Goal: Transaction & Acquisition: Purchase product/service

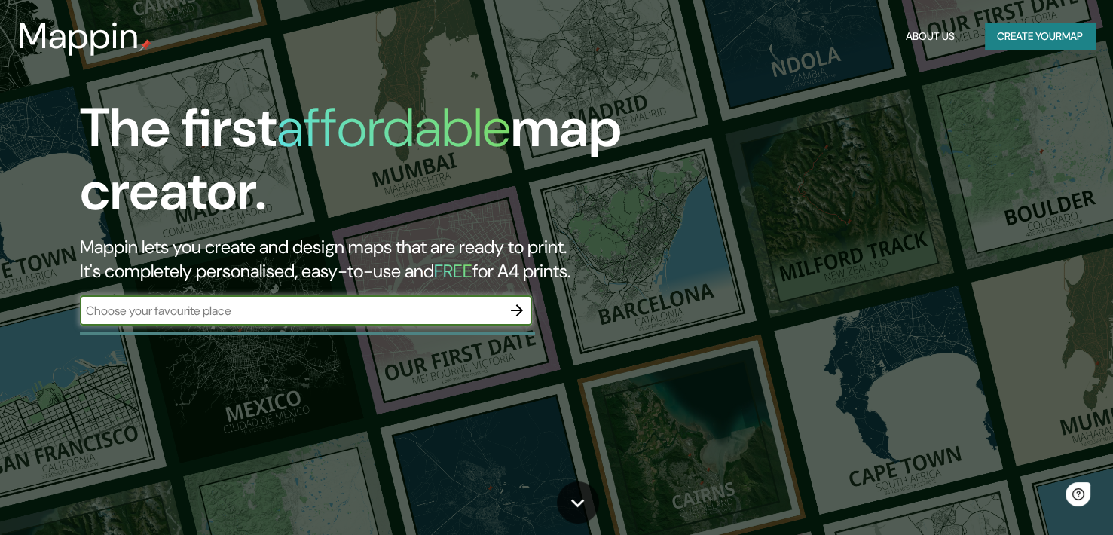
drag, startPoint x: 297, startPoint y: 311, endPoint x: 295, endPoint y: 303, distance: 7.7
click at [297, 308] on input "text" at bounding box center [291, 310] width 422 height 17
type input "cusco"
click at [520, 311] on icon "button" at bounding box center [517, 310] width 12 height 12
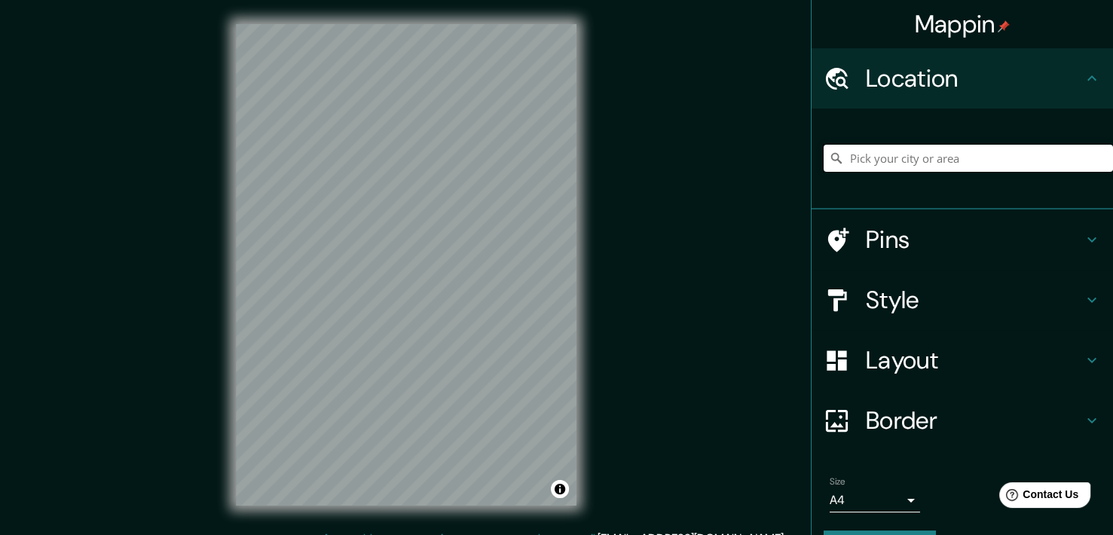
click at [926, 152] on input "Pick your city or area" at bounding box center [968, 158] width 289 height 27
type input "Cusco, [GEOGRAPHIC_DATA], [GEOGRAPHIC_DATA]"
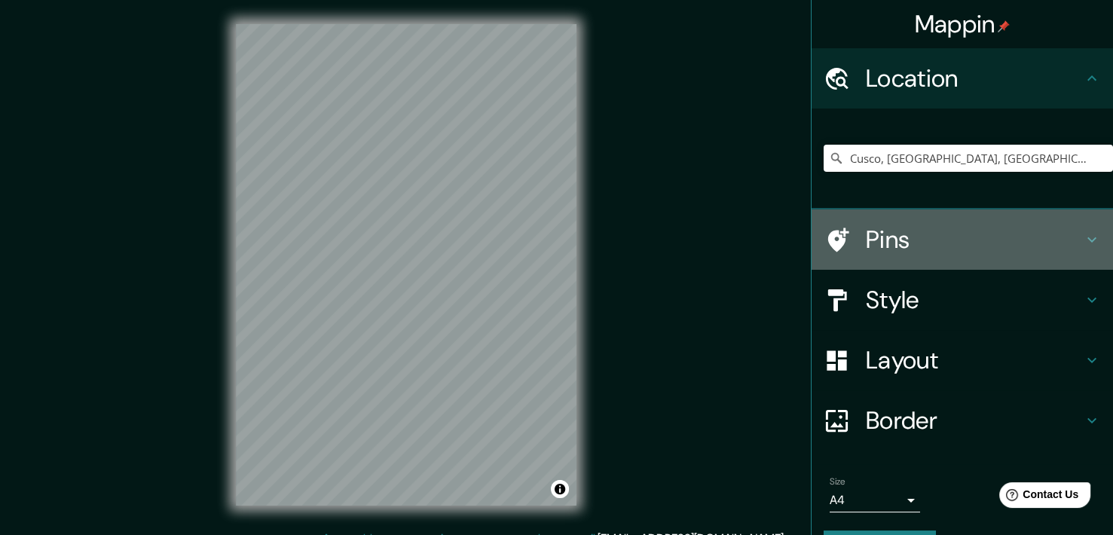
click at [874, 252] on h4 "Pins" at bounding box center [974, 240] width 217 height 30
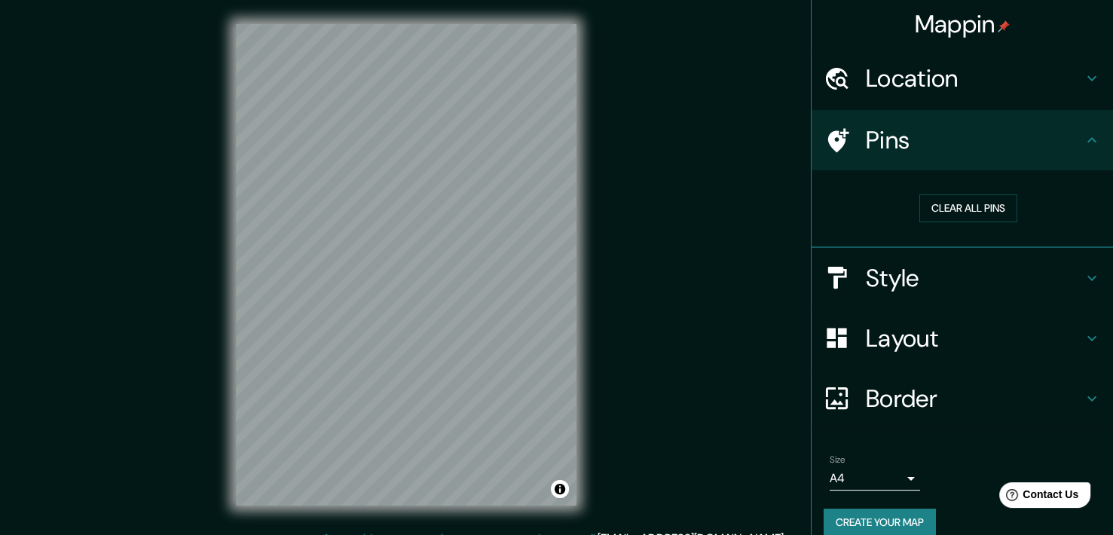
click at [898, 281] on h4 "Style" at bounding box center [974, 278] width 217 height 30
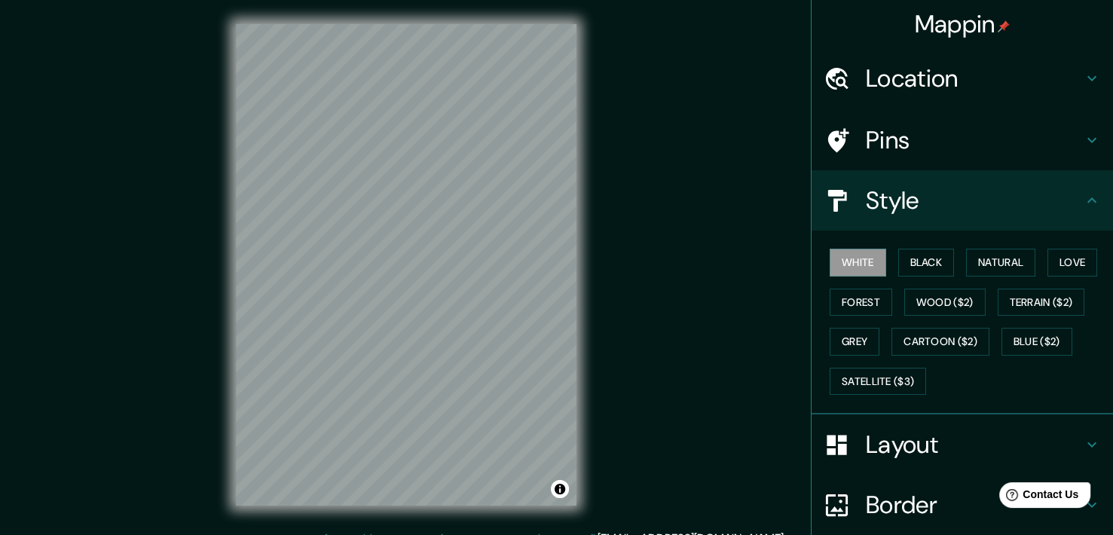
click at [900, 326] on div "White Black Natural Love Forest Wood ($2) Terrain ($2) Grey Cartoon ($2) Blue (…" at bounding box center [968, 322] width 289 height 158
click at [907, 341] on button "Cartoon ($2)" at bounding box center [941, 342] width 98 height 28
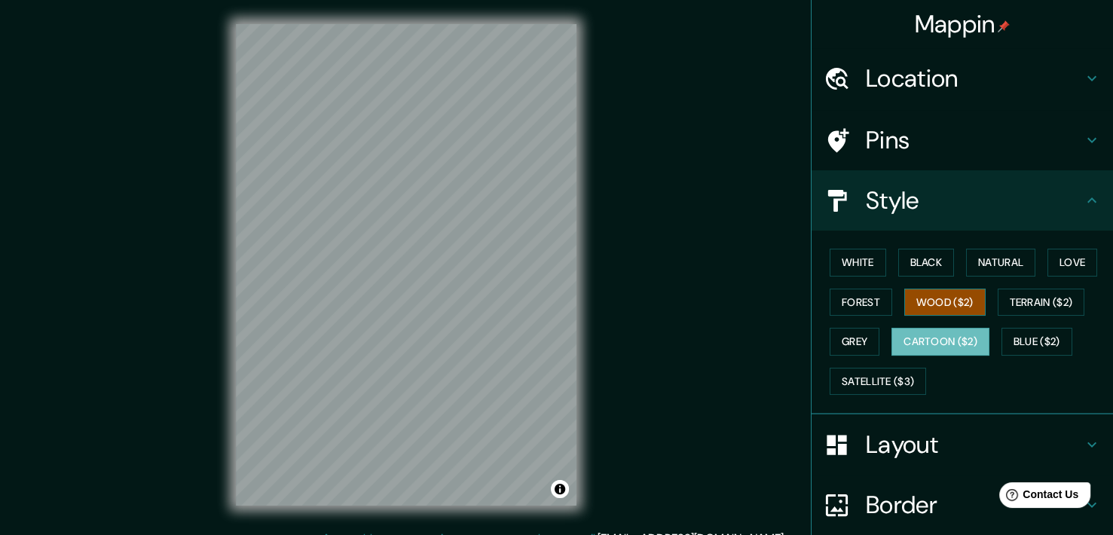
click at [910, 296] on button "Wood ($2)" at bounding box center [944, 303] width 81 height 28
click at [847, 337] on button "Grey" at bounding box center [855, 342] width 50 height 28
